Goal: Task Accomplishment & Management: Use online tool/utility

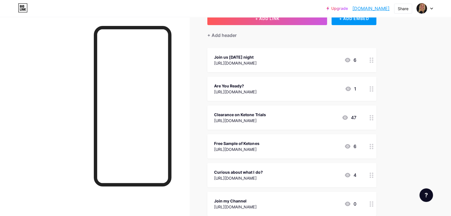
scroll to position [41, 0]
click at [369, 61] on div at bounding box center [372, 59] width 10 height 24
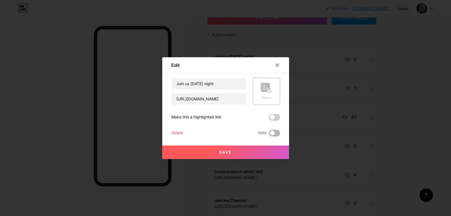
click at [272, 132] on span at bounding box center [274, 133] width 11 height 7
click at [269, 134] on input "checkbox" at bounding box center [269, 134] width 0 height 0
click at [386, 89] on div at bounding box center [225, 108] width 451 height 216
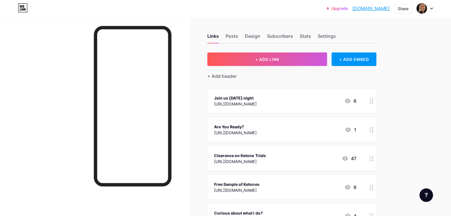
scroll to position [0, 0]
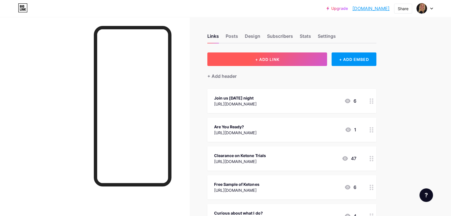
click at [272, 57] on span "+ ADD LINK" at bounding box center [267, 59] width 24 height 5
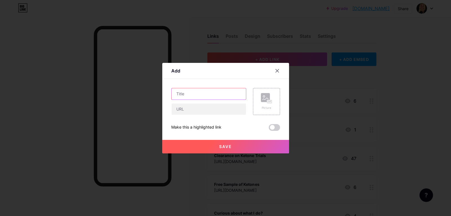
click at [228, 93] on input "text" at bounding box center [209, 93] width 74 height 11
type input "H"
type input "Download [DATE] Cookbook"
click at [221, 110] on input "text" at bounding box center [209, 108] width 74 height 11
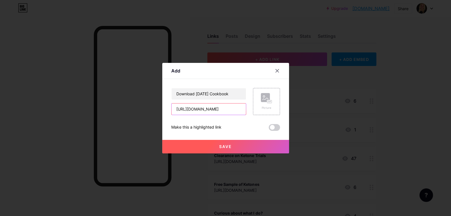
type input "[URL][DOMAIN_NAME]"
click at [230, 147] on span "Save" at bounding box center [225, 146] width 13 height 5
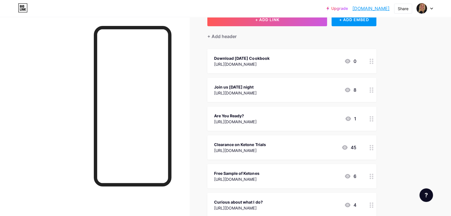
scroll to position [41, 0]
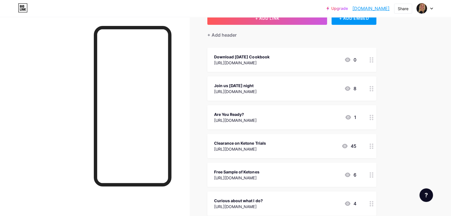
click at [372, 89] on icon at bounding box center [372, 88] width 4 height 5
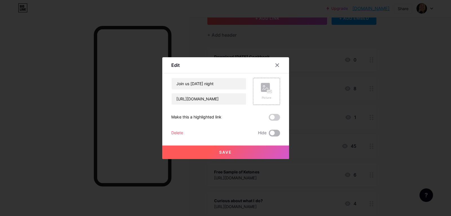
click at [274, 134] on span at bounding box center [274, 133] width 11 height 7
click at [269, 134] on input "checkbox" at bounding box center [269, 134] width 0 height 0
click at [273, 148] on button "Save" at bounding box center [225, 152] width 127 height 14
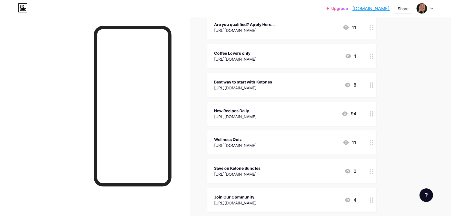
scroll to position [304, 0]
click at [371, 111] on icon at bounding box center [372, 112] width 4 height 5
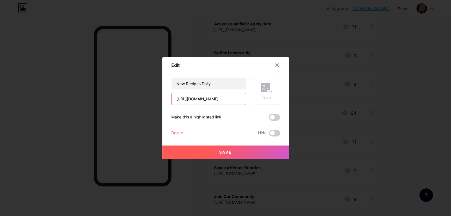
click at [234, 97] on input "[URL][DOMAIN_NAME]" at bounding box center [209, 98] width 74 height 11
type input "[URL][DOMAIN_NAME]"
click at [227, 150] on span "Save" at bounding box center [225, 152] width 13 height 5
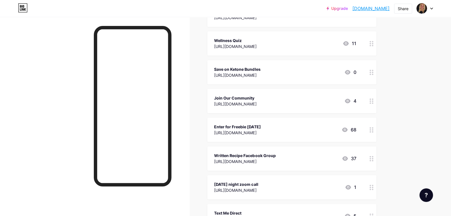
scroll to position [403, 0]
click at [371, 99] on icon at bounding box center [372, 100] width 4 height 5
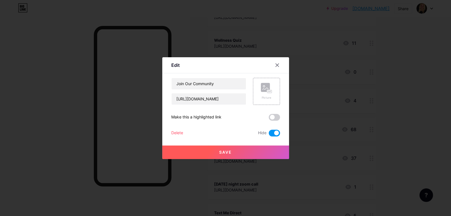
click at [400, 101] on div at bounding box center [225, 108] width 451 height 216
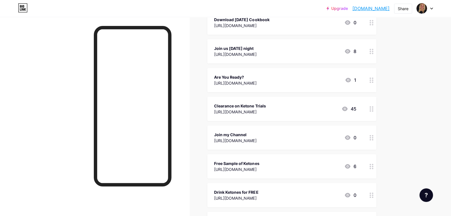
scroll to position [0, 0]
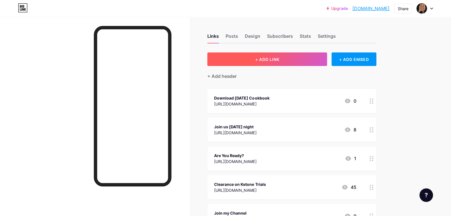
click at [261, 63] on button "+ ADD LINK" at bounding box center [267, 59] width 120 height 14
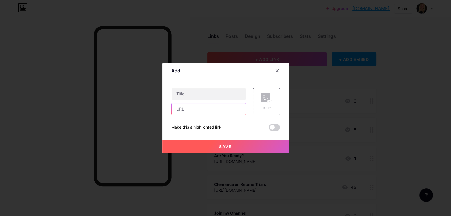
click at [222, 107] on input "text" at bounding box center [209, 108] width 74 height 11
type input "[DOMAIN_NAME][URL]"
click at [210, 96] on input "text" at bounding box center [209, 93] width 74 height 11
type input "[PERSON_NAME] Close"
click at [220, 149] on button "Save" at bounding box center [225, 147] width 127 height 14
